Goal: Task Accomplishment & Management: Use online tool/utility

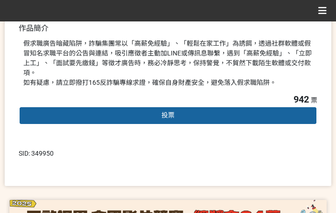
scroll to position [280, 0]
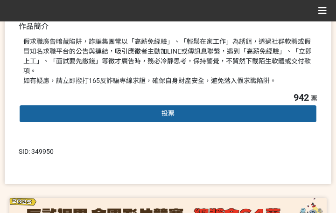
click at [184, 105] on div "投票" at bounding box center [168, 113] width 298 height 19
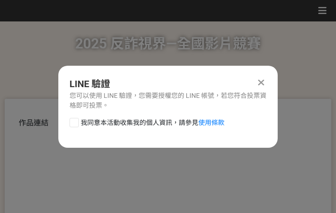
scroll to position [0, 0]
click at [106, 122] on span "我同意本活動收集我的個人資訊，請參見 使用條款" at bounding box center [153, 123] width 144 height 10
click at [76, 122] on input "我同意本活動收集我的個人資訊，請參見 使用條款" at bounding box center [73, 122] width 6 height 6
checkbox input "false"
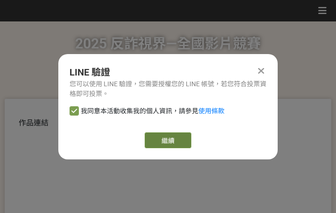
click at [151, 140] on link "繼續" at bounding box center [168, 140] width 47 height 16
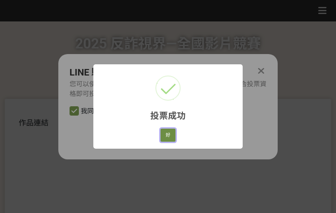
drag, startPoint x: 172, startPoint y: 133, endPoint x: 263, endPoint y: 133, distance: 90.4
click at [172, 133] on button "好" at bounding box center [167, 135] width 15 height 13
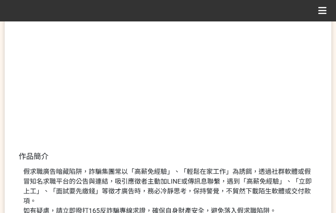
scroll to position [216, 0]
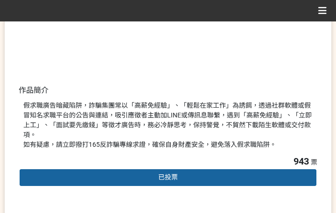
drag, startPoint x: 228, startPoint y: 130, endPoint x: 291, endPoint y: 137, distance: 64.3
click at [228, 130] on div "假求職廣告暗藏陷阱，詐騙集團常以「高薪免經驗」、「輕鬆在家工作」為誘餌，透過社群軟體或假冒知名求職平台的公告與連結，吸引應徵者主動加LINE或傳訊息聯繫，遇到…" at bounding box center [167, 125] width 289 height 49
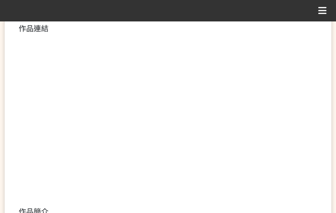
scroll to position [186, 0]
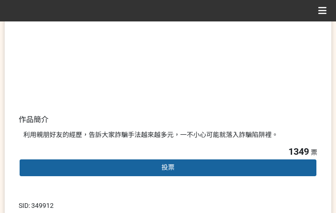
click at [140, 169] on div "投票" at bounding box center [168, 168] width 298 height 19
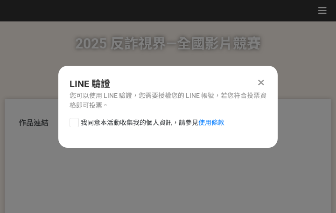
click at [134, 125] on span "我同意本活動收集我的個人資訊，請參見 使用條款" at bounding box center [153, 123] width 144 height 10
click at [76, 125] on input "我同意本活動收集我的個人資訊，請參見 使用條款" at bounding box center [73, 122] width 6 height 6
checkbox input "false"
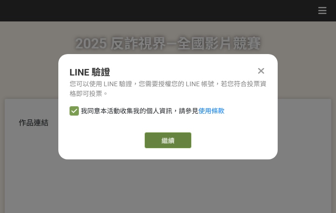
click at [162, 136] on link "繼續" at bounding box center [168, 140] width 47 height 16
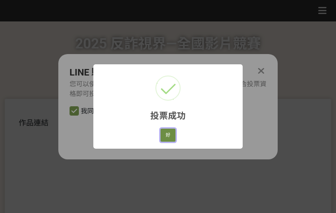
click at [165, 133] on button "好" at bounding box center [167, 135] width 15 height 13
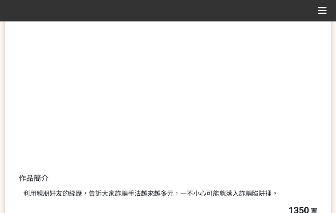
scroll to position [161, 0]
